Goal: Transaction & Acquisition: Purchase product/service

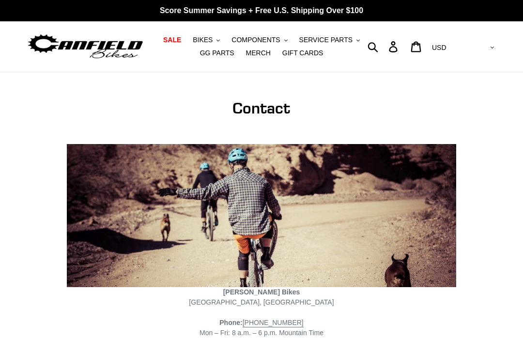
click at [208, 34] on button "BIKES .cls-1{fill:#231f20}" at bounding box center [206, 39] width 37 height 13
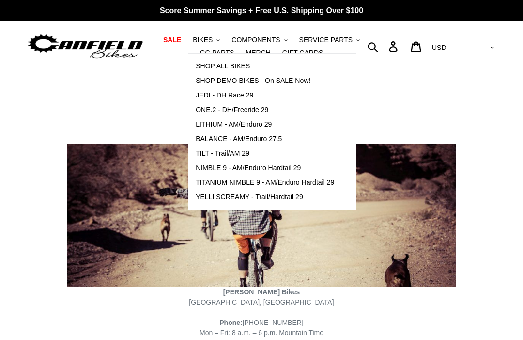
click at [289, 170] on span "NIMBLE 9 - AM/Enduro Hardtail 29" at bounding box center [248, 168] width 105 height 8
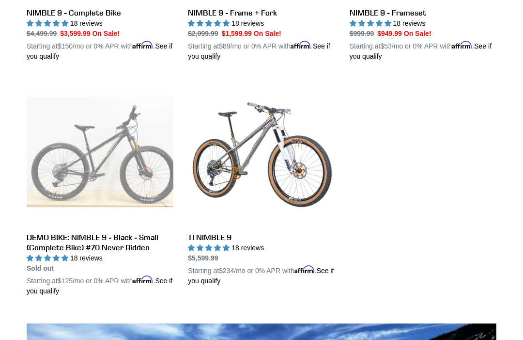
scroll to position [423, 0]
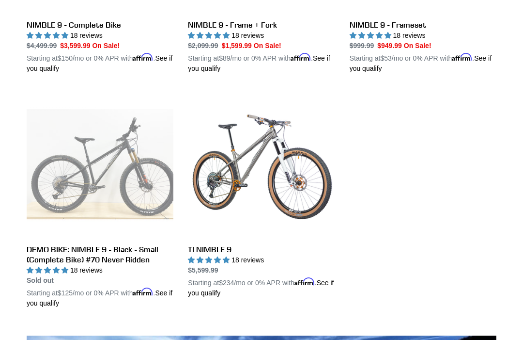
click at [241, 184] on link "TI NIMBLE 9" at bounding box center [261, 194] width 147 height 207
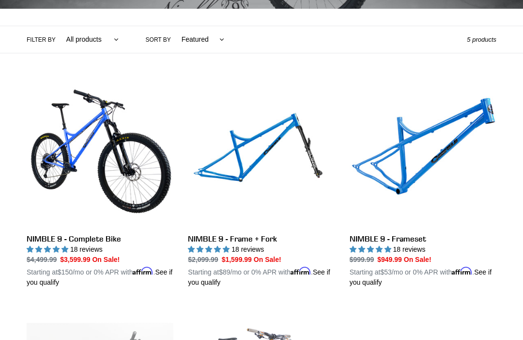
scroll to position [209, 0]
click at [80, 240] on link "NIMBLE 9 - Complete Bike" at bounding box center [100, 183] width 147 height 207
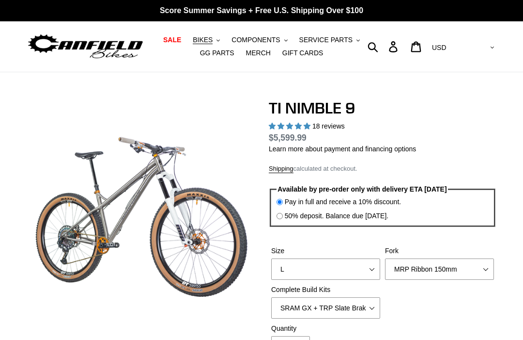
select select "highest-rating"
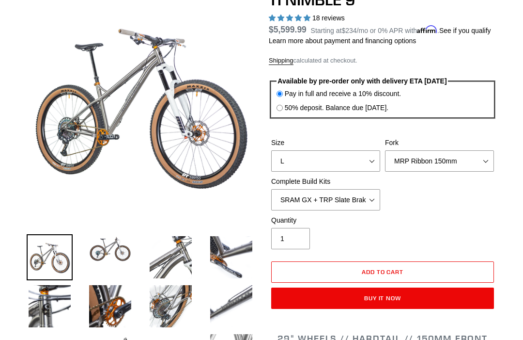
scroll to position [108, 0]
click at [366, 172] on select "S M L XL / XXL (Specify at checkout)" at bounding box center [325, 160] width 109 height 21
select select "XL / XXL (Specify at checkout)"
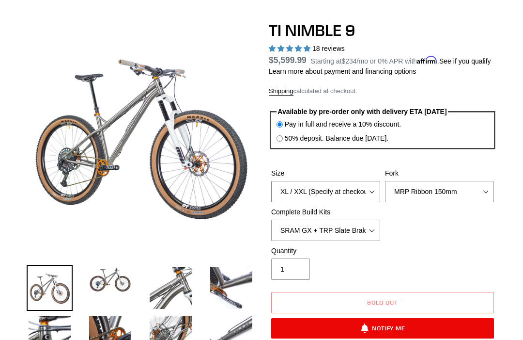
scroll to position [78, 0]
click at [115, 283] on img at bounding box center [110, 280] width 46 height 30
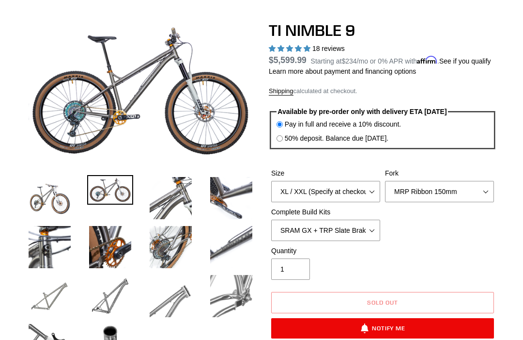
click at [164, 198] on img at bounding box center [171, 198] width 46 height 46
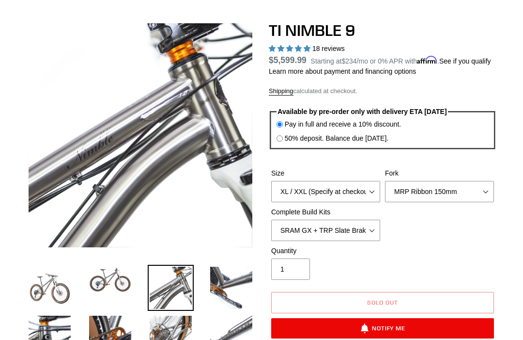
click at [225, 285] on img at bounding box center [231, 288] width 46 height 46
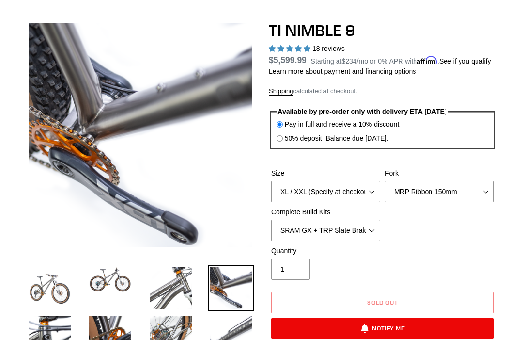
click at [54, 335] on img at bounding box center [50, 337] width 46 height 46
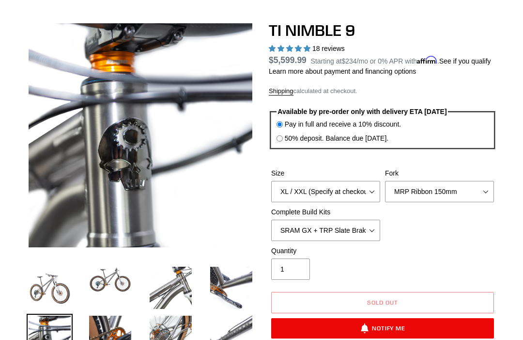
click at [108, 338] on img at bounding box center [110, 337] width 46 height 46
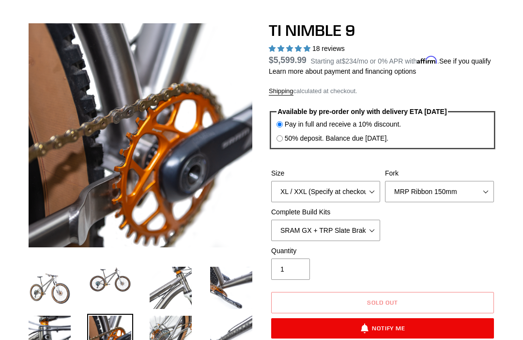
click at [169, 336] on img at bounding box center [171, 337] width 46 height 46
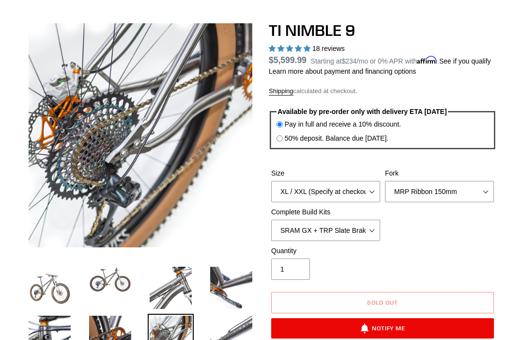
click at [227, 338] on img at bounding box center [231, 337] width 46 height 46
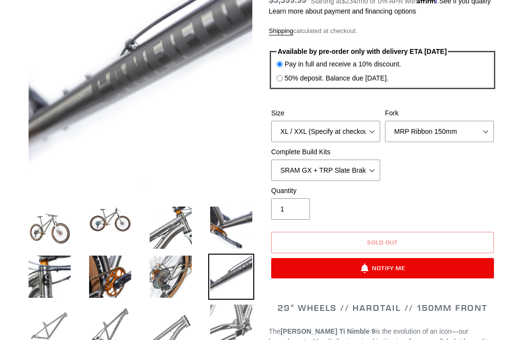
scroll to position [139, 0]
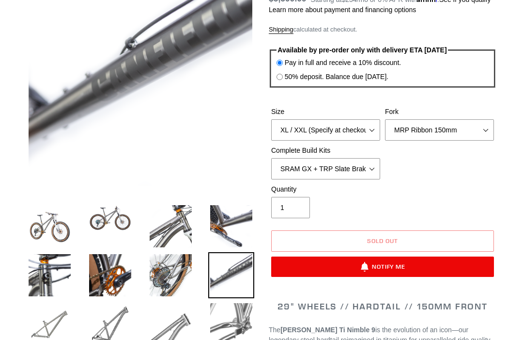
click at [231, 328] on img at bounding box center [231, 324] width 46 height 46
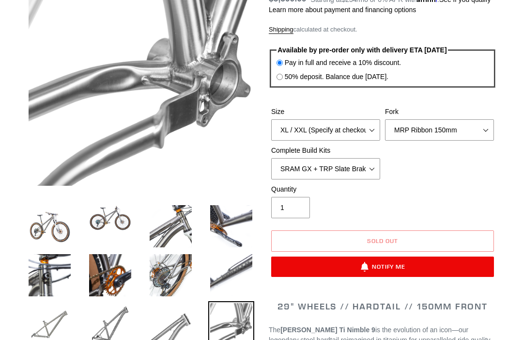
click at [180, 320] on img at bounding box center [171, 324] width 46 height 46
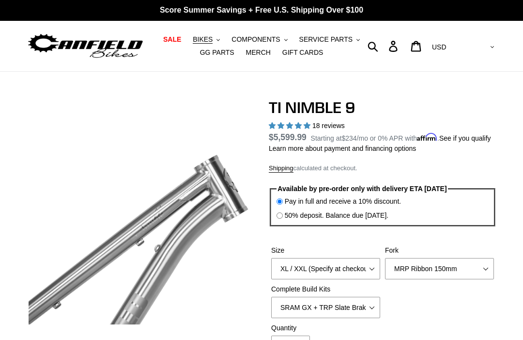
scroll to position [0, 0]
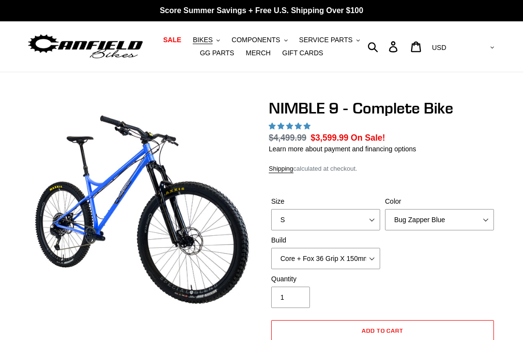
select select "highest-rating"
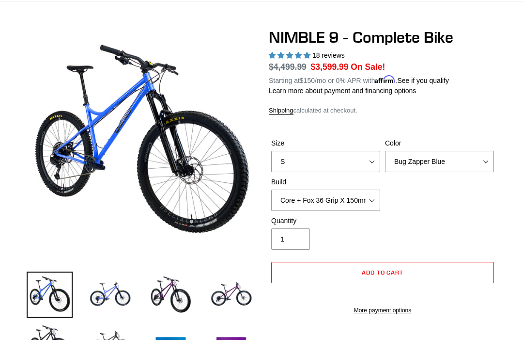
scroll to position [71, 0]
click at [105, 289] on img at bounding box center [110, 294] width 46 height 46
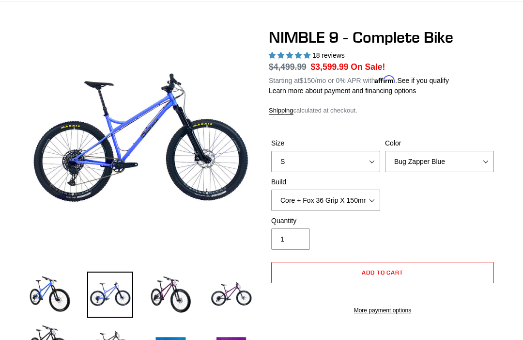
click at [172, 293] on img at bounding box center [171, 294] width 46 height 46
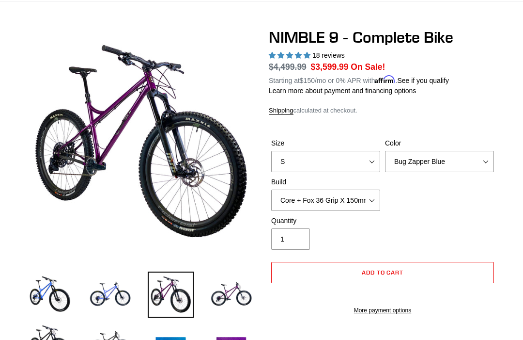
click at [221, 294] on img at bounding box center [231, 294] width 46 height 46
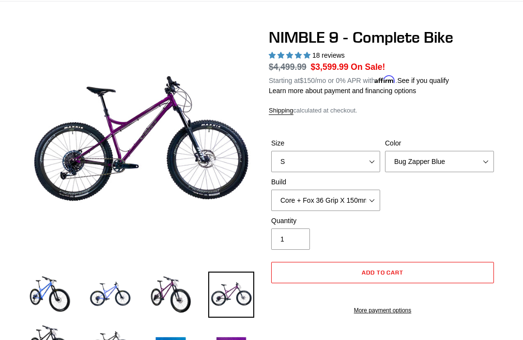
click at [53, 334] on img at bounding box center [50, 343] width 46 height 46
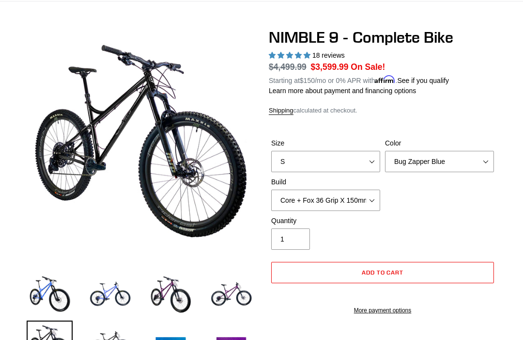
click at [110, 339] on img at bounding box center [110, 343] width 46 height 46
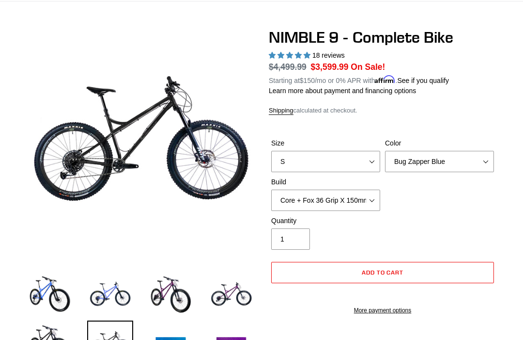
click at [174, 339] on img at bounding box center [171, 343] width 46 height 46
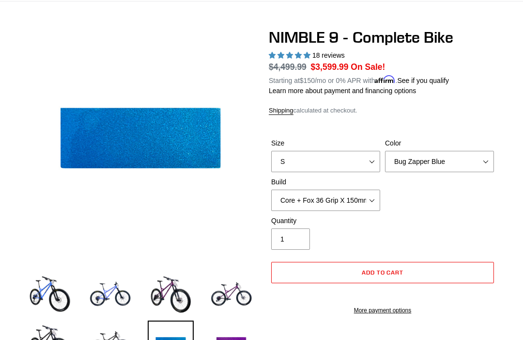
click at [241, 339] on img at bounding box center [231, 343] width 46 height 46
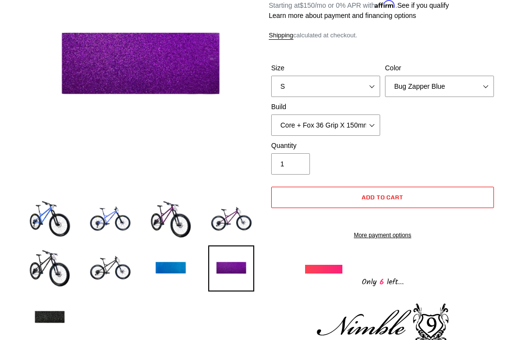
scroll to position [156, 0]
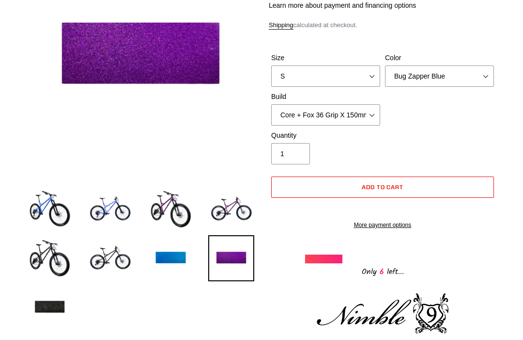
click at [46, 310] on img at bounding box center [50, 307] width 46 height 46
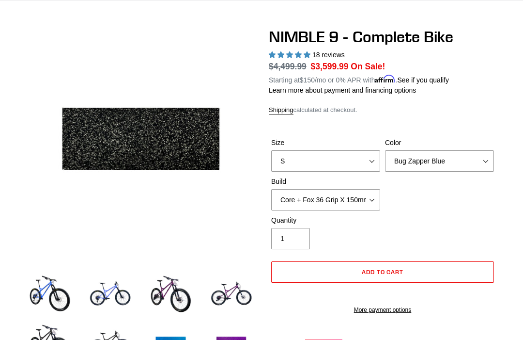
scroll to position [70, 0]
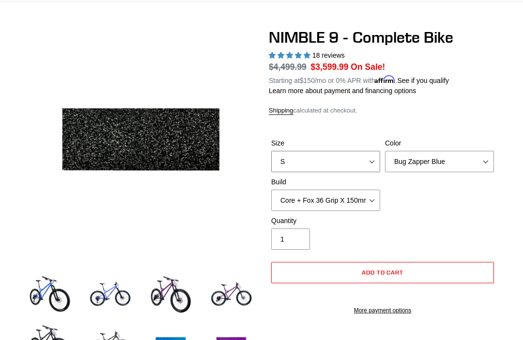
click at [359, 159] on select "S M L XL" at bounding box center [325, 161] width 109 height 21
select select "XL"
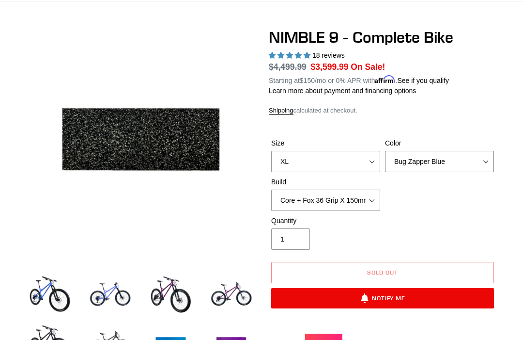
click at [469, 157] on select "Bug Zapper Blue Purple Haze - Sold Out Galaxy Black" at bounding box center [439, 161] width 109 height 21
select select "Galaxy Black"
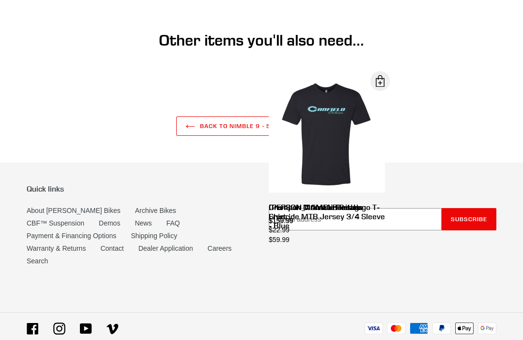
scroll to position [2862, 0]
click at [208, 252] on link "Careers" at bounding box center [220, 249] width 24 height 8
